Goal: Information Seeking & Learning: Learn about a topic

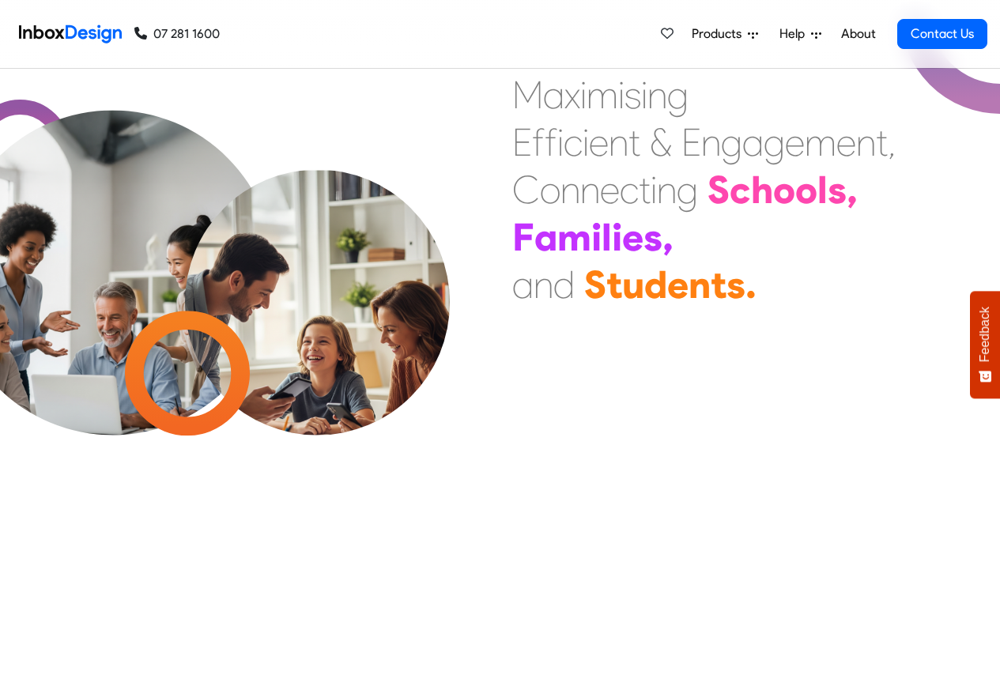
scroll to position [4460, 0]
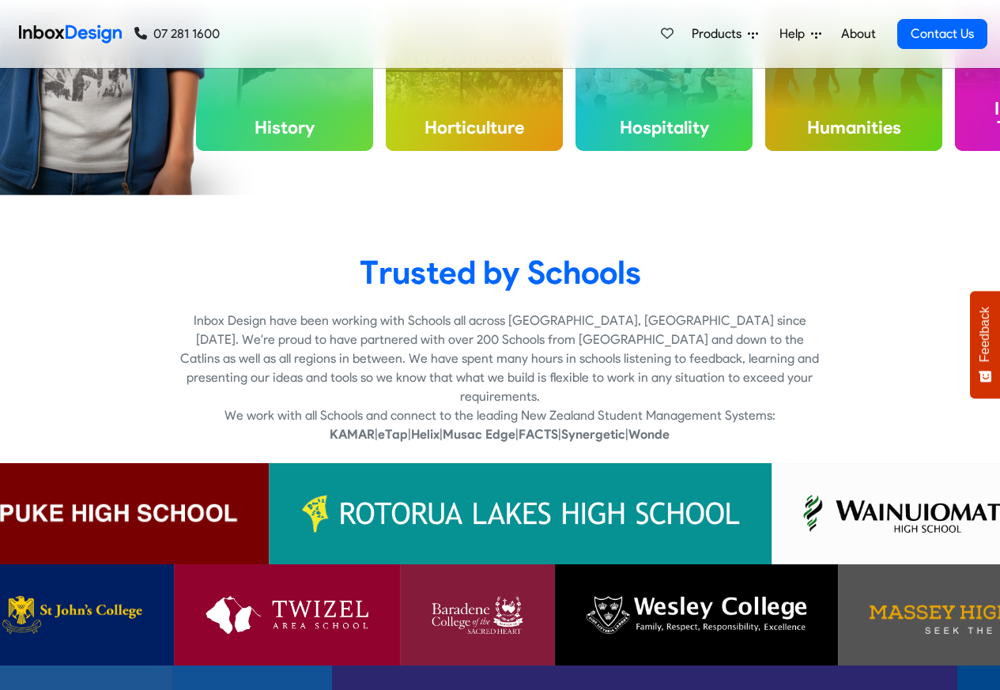
checkbox input "false"
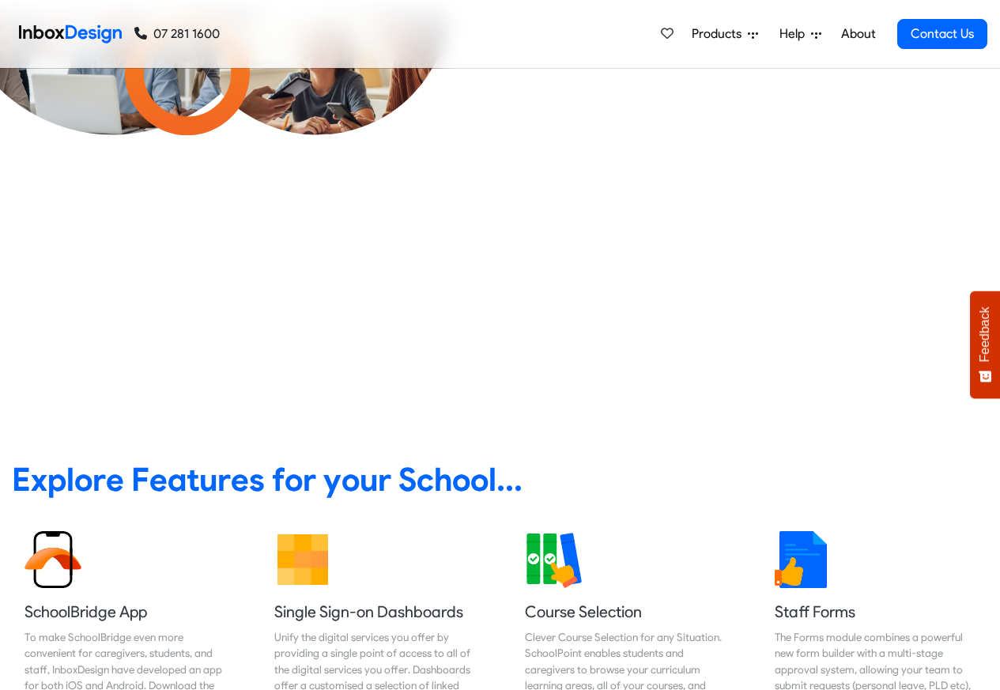
checkbox input "false"
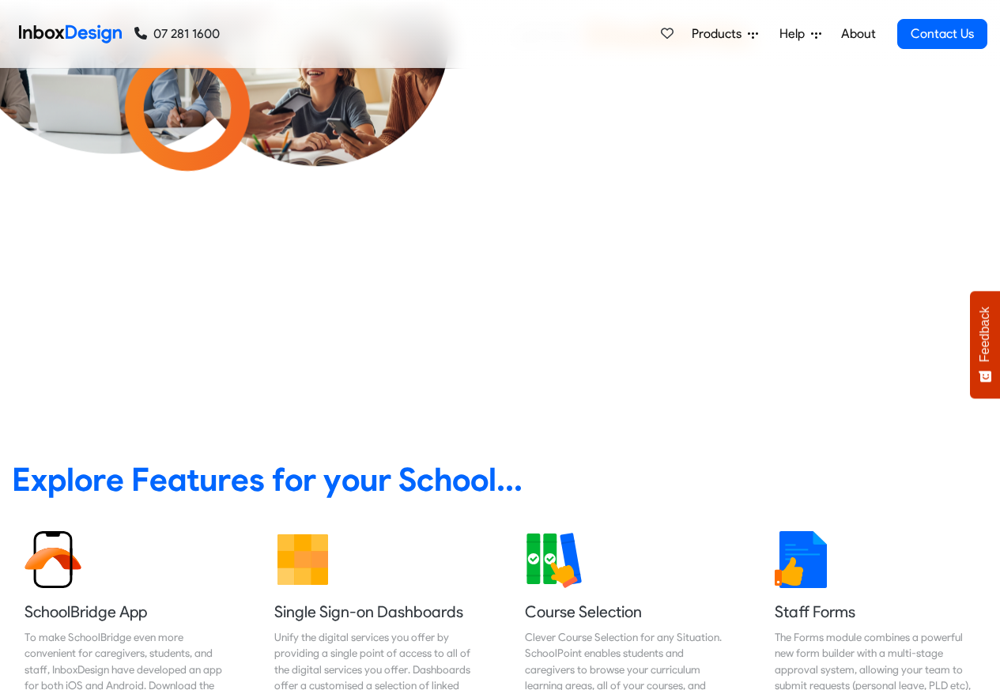
checkbox input "false"
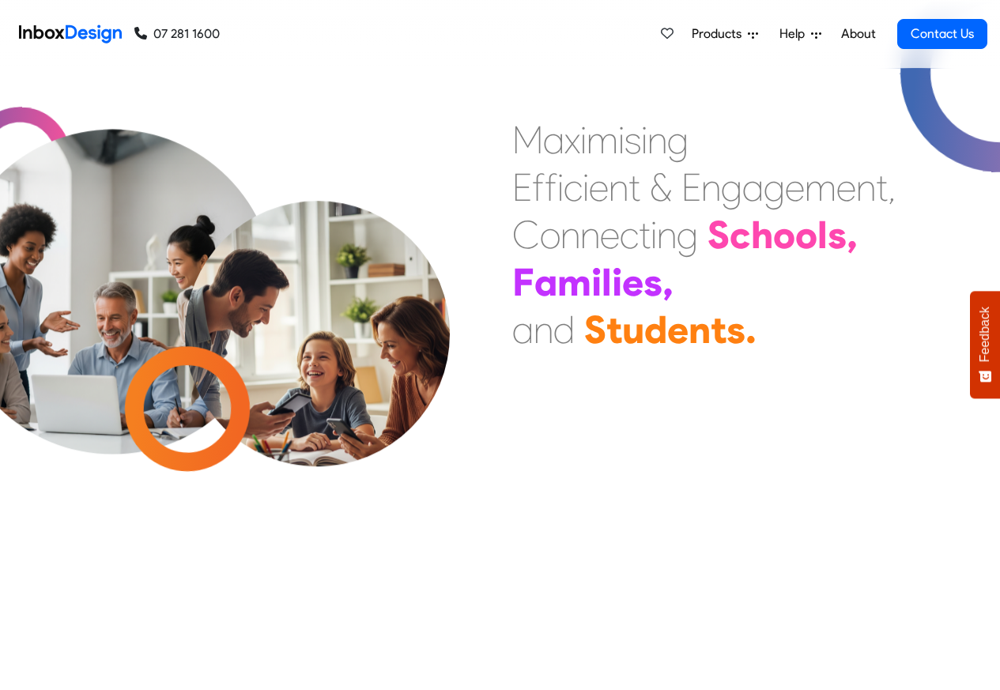
checkbox input "false"
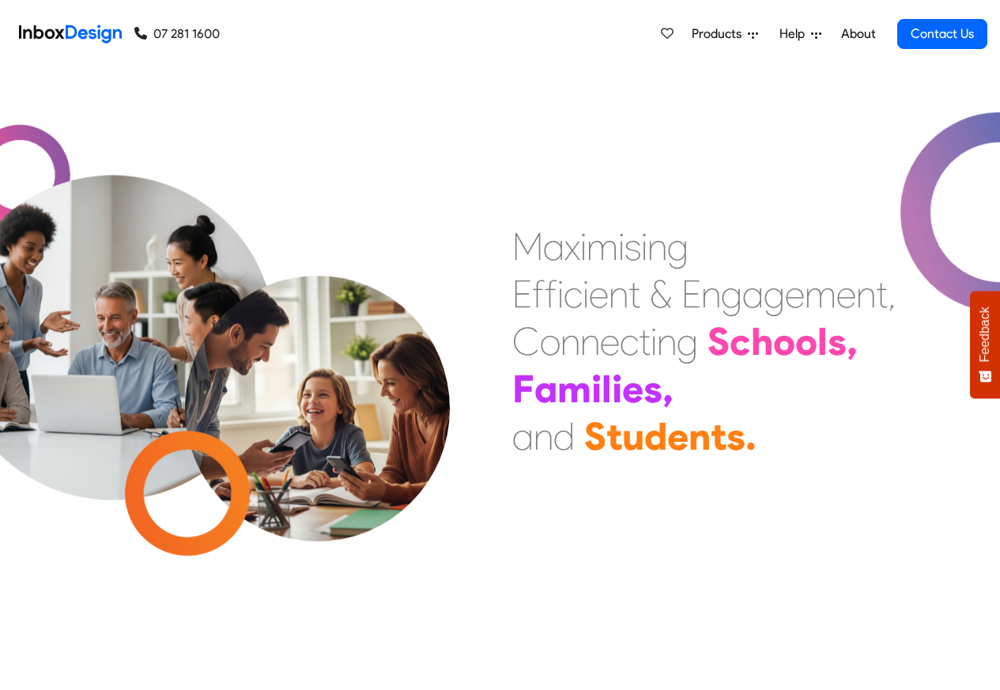
checkbox input "false"
